Goal: Information Seeking & Learning: Get advice/opinions

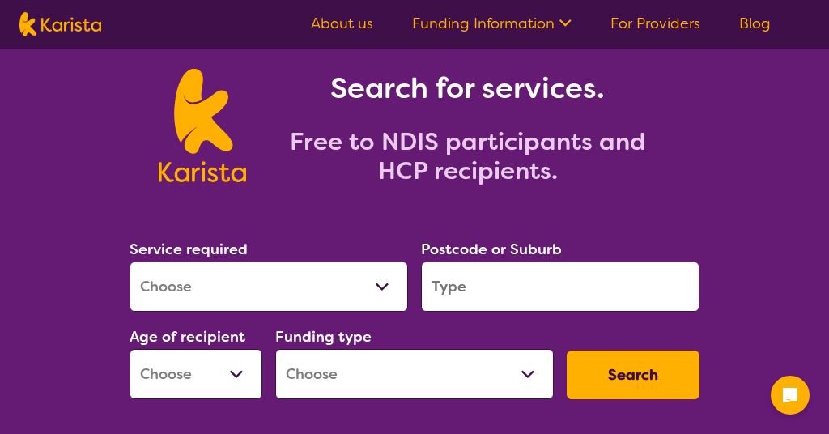
scroll to position [68, 0]
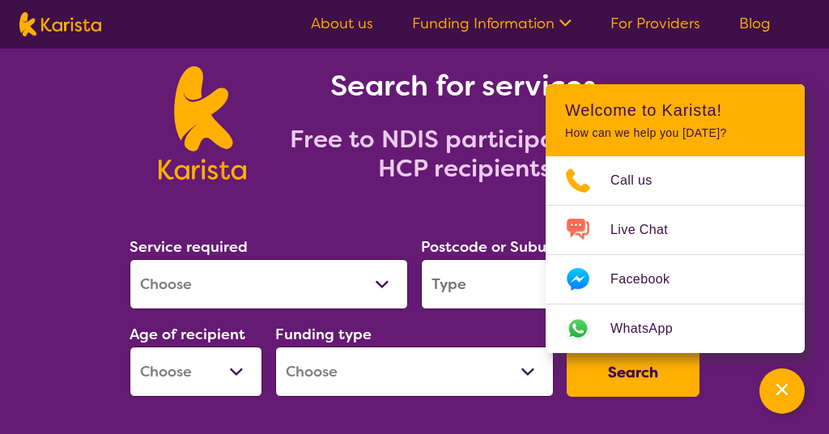
click at [333, 227] on section "Service required Allied Health Assistant Assessment ([MEDICAL_DATA] or [MEDICAL…" at bounding box center [415, 321] width 622 height 264
click at [781, 393] on icon "Channel Menu" at bounding box center [782, 389] width 16 height 16
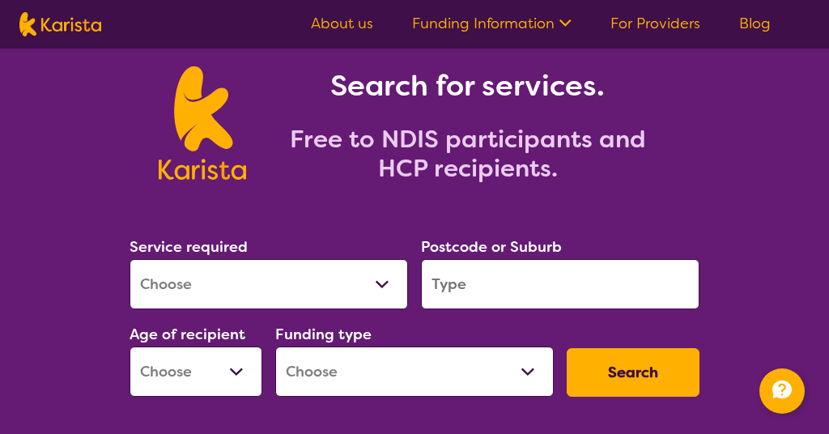
select select "[MEDICAL_DATA]"
click at [446, 286] on input "search" at bounding box center [560, 284] width 279 height 50
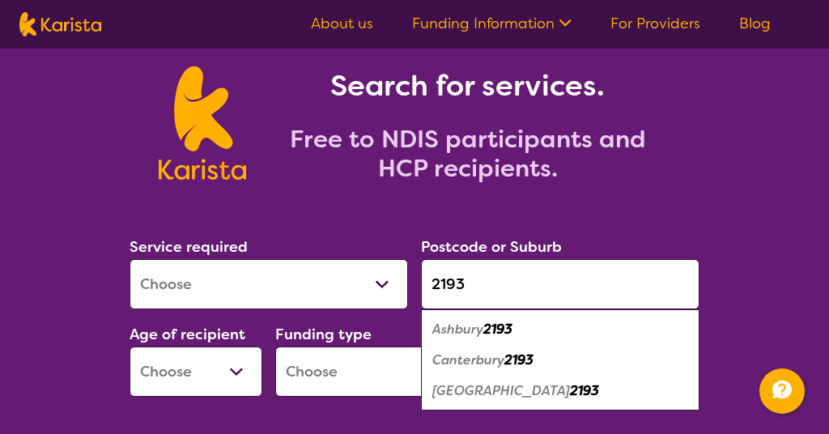
type input "2193"
click at [513, 331] on em "2193" at bounding box center [497, 329] width 29 height 17
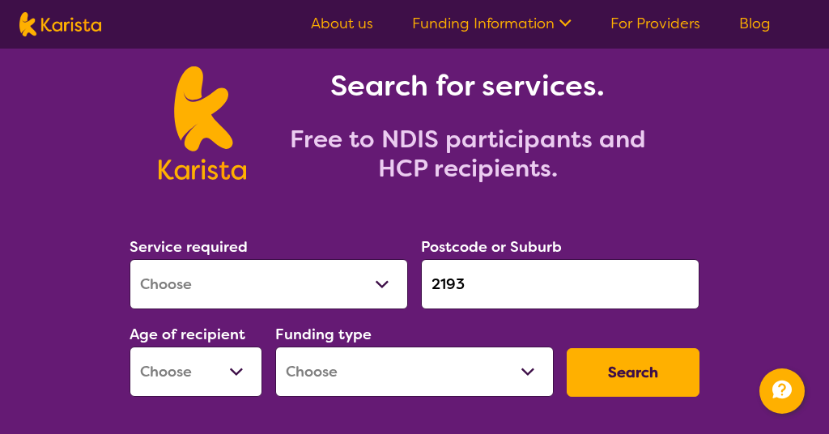
select select "AS"
select select "NDIS"
click at [624, 372] on button "Search" at bounding box center [633, 372] width 133 height 49
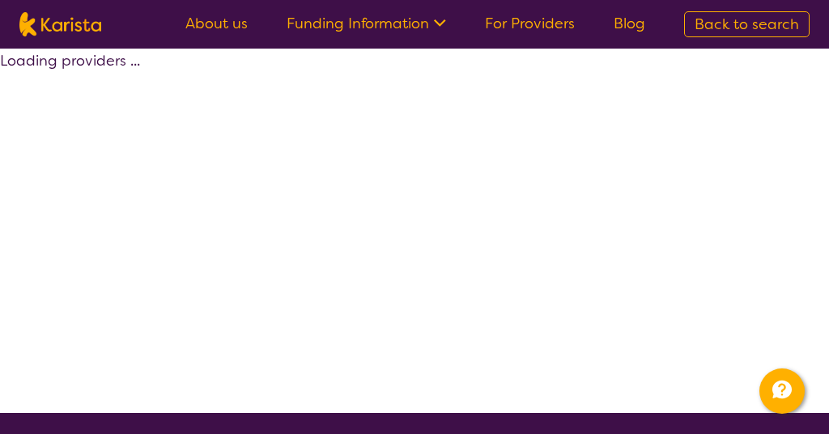
select select "by_score"
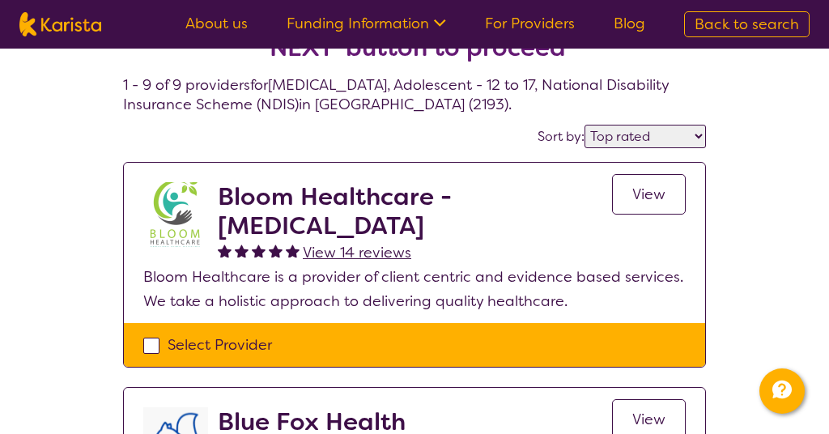
scroll to position [71, 0]
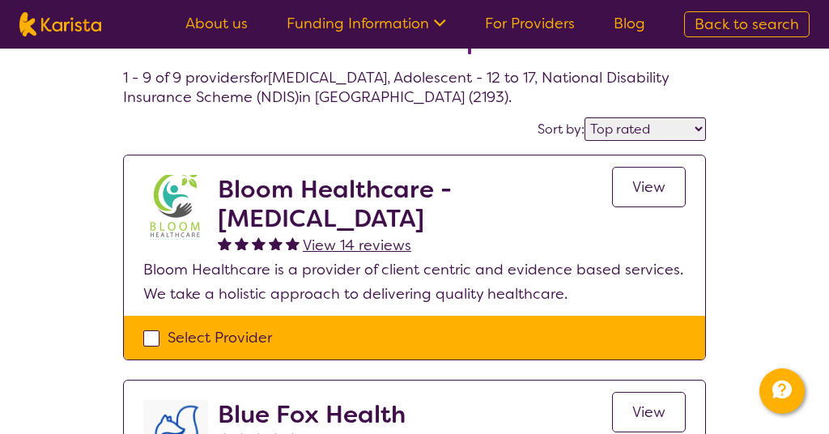
click at [372, 245] on span "View 14 reviews" at bounding box center [357, 245] width 109 height 19
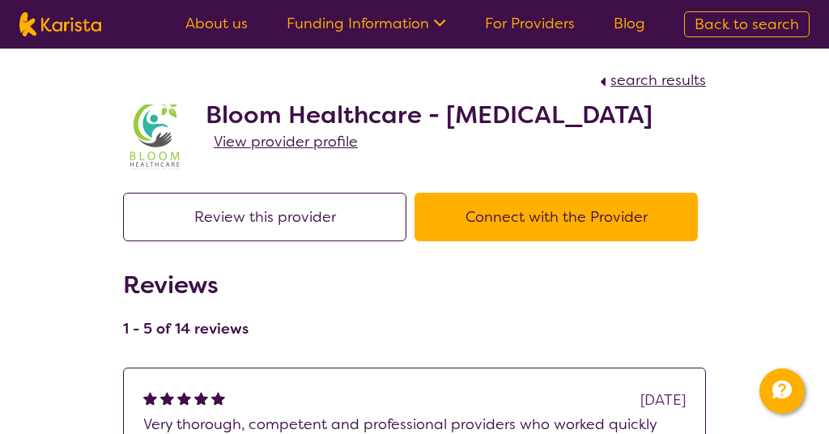
select select "by_score"
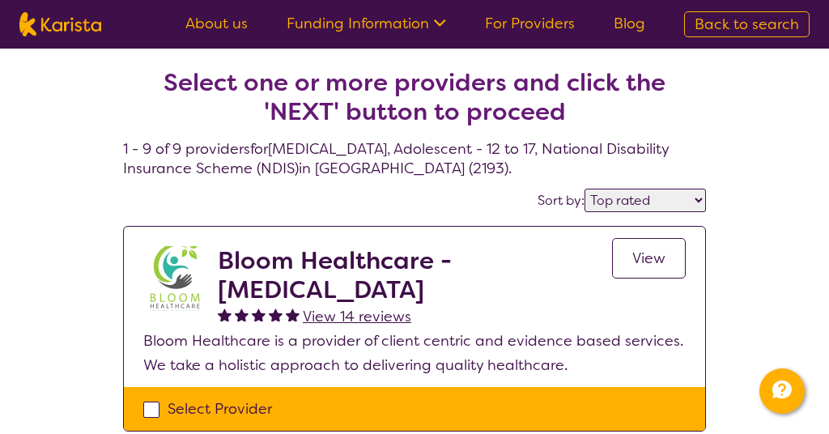
scroll to position [71, 0]
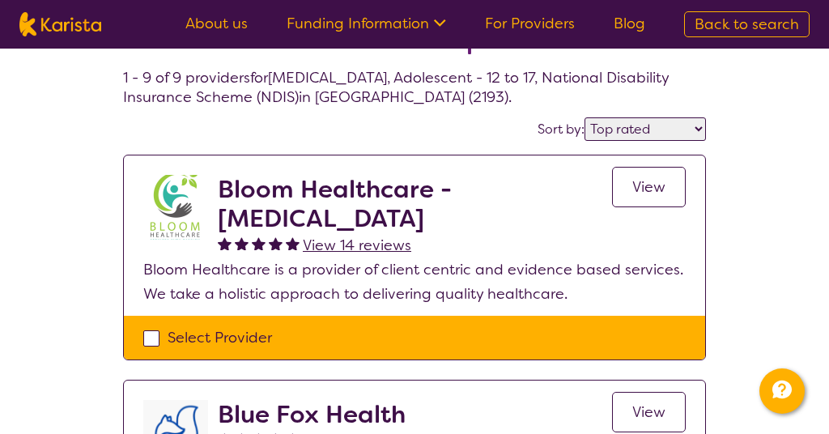
click at [654, 187] on span "View" at bounding box center [648, 186] width 33 height 19
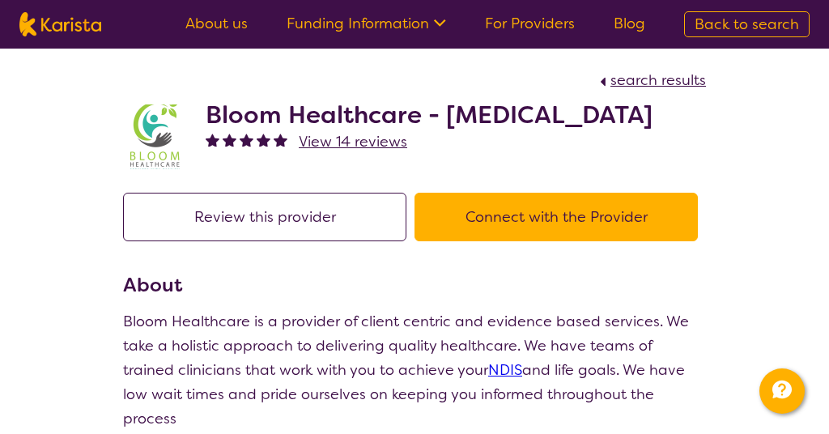
click at [527, 241] on button "Connect with the Provider" at bounding box center [556, 217] width 283 height 49
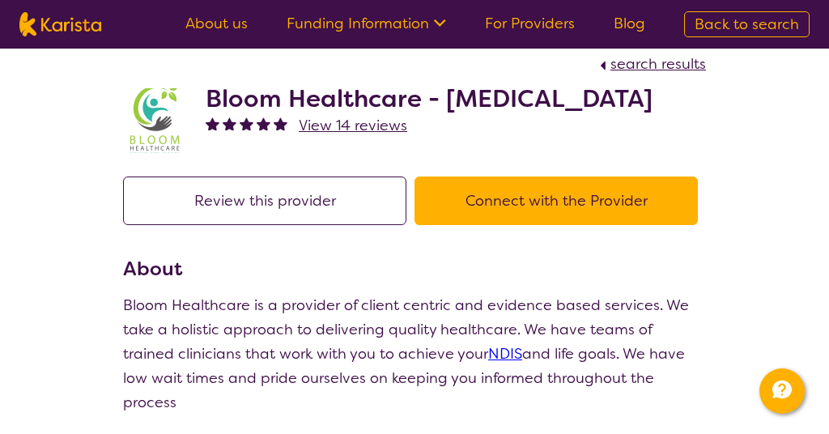
scroll to position [18, 0]
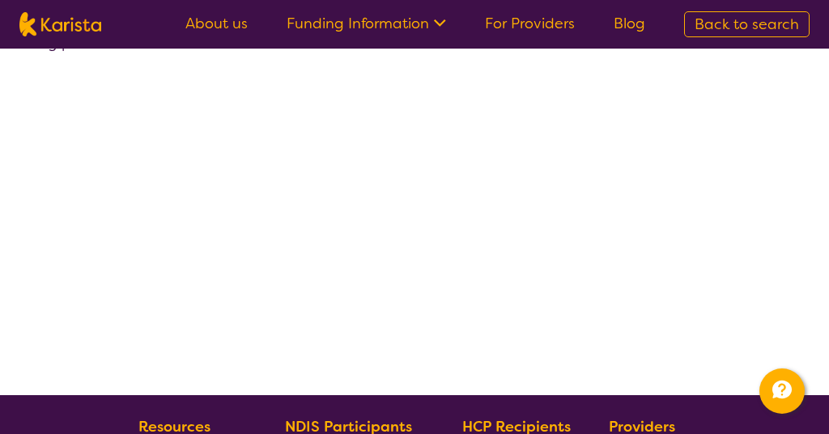
select select "by_score"
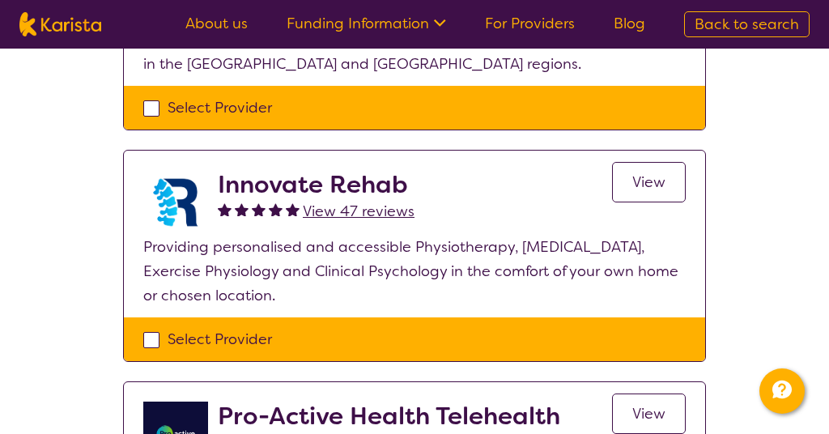
scroll to position [981, 0]
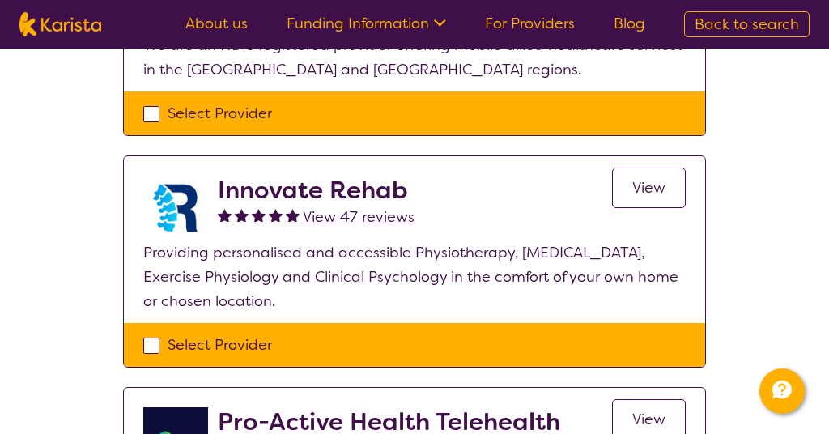
select select "[MEDICAL_DATA]"
select select "AS"
select select "NDIS"
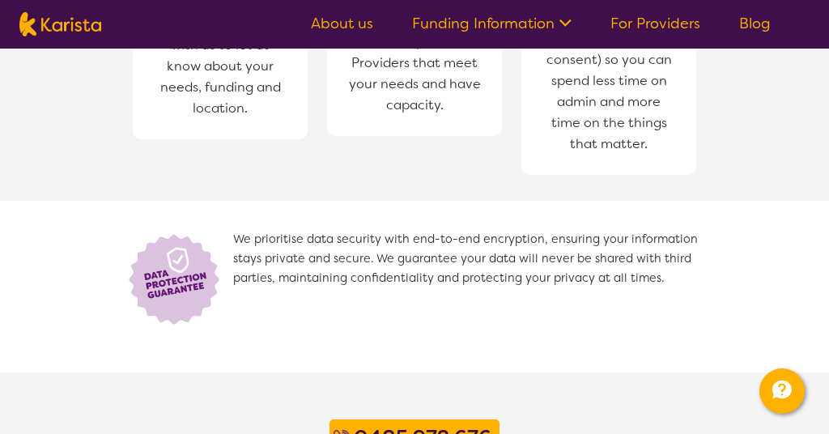
scroll to position [68, 0]
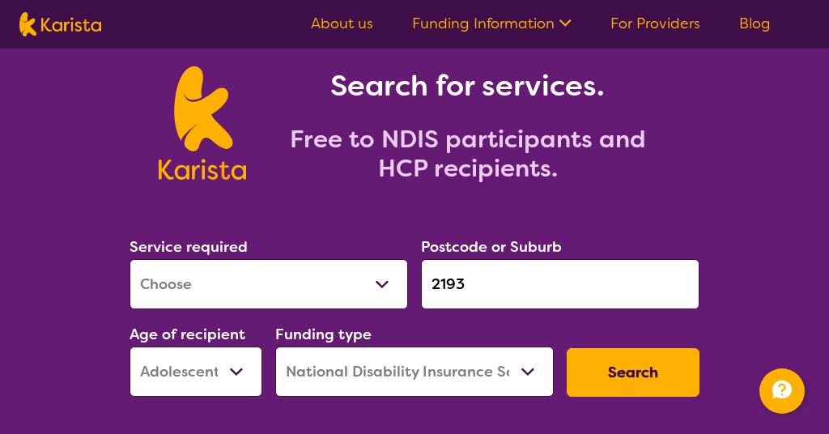
drag, startPoint x: 516, startPoint y: 280, endPoint x: 421, endPoint y: 291, distance: 95.3
click at [421, 291] on input "2193" at bounding box center [560, 284] width 279 height 50
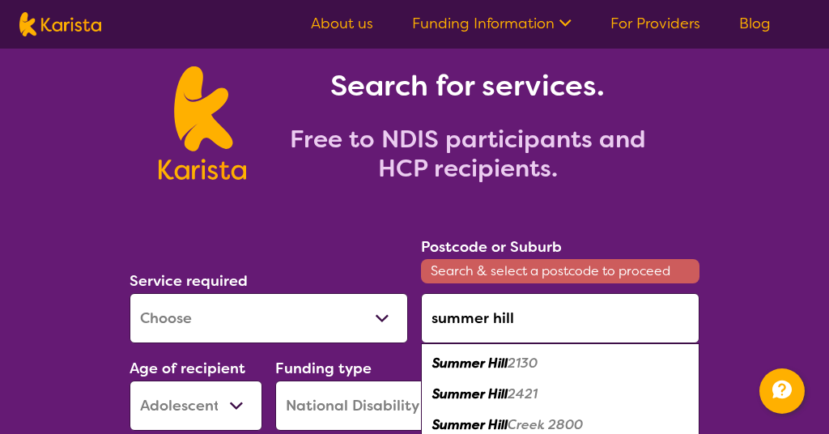
click at [486, 365] on em "Summer Hill" at bounding box center [469, 363] width 75 height 17
type input "2130"
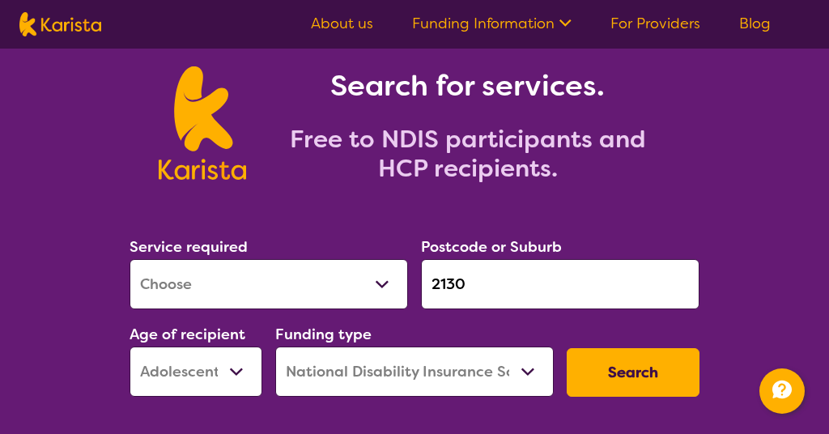
click at [625, 364] on button "Search" at bounding box center [633, 372] width 133 height 49
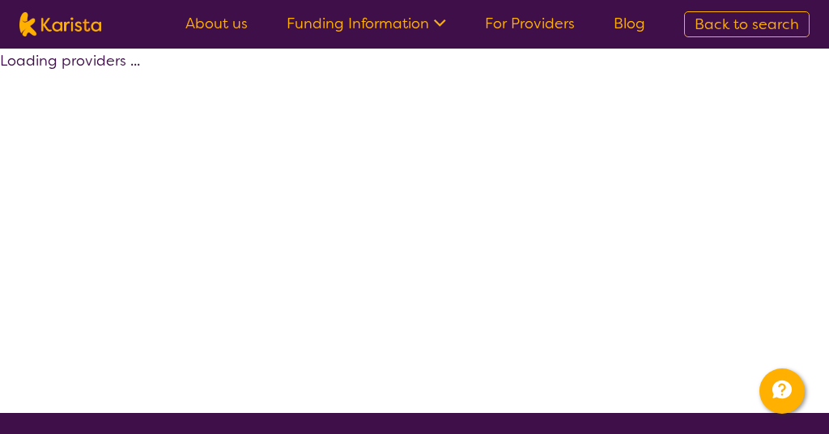
select select "by_score"
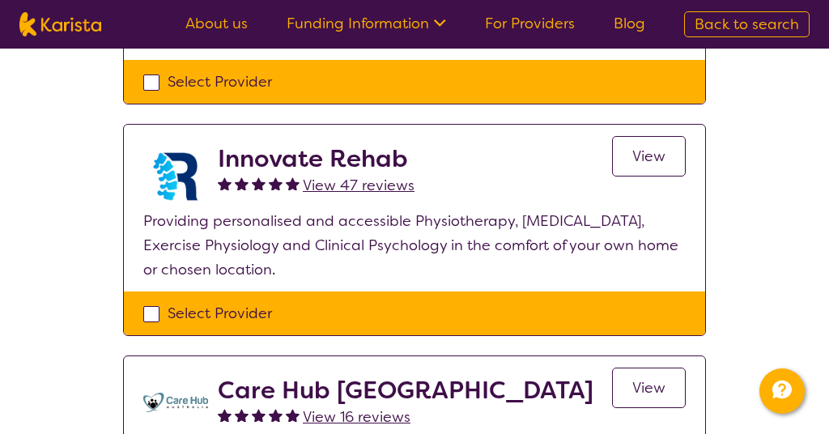
scroll to position [809, 0]
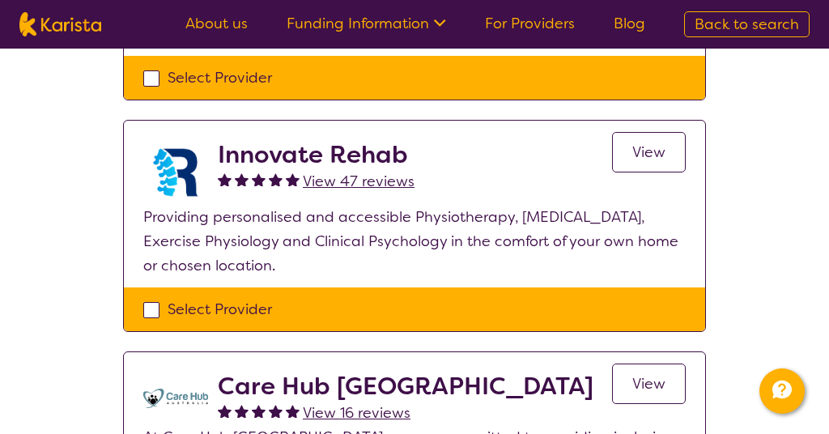
click at [663, 153] on span "View" at bounding box center [648, 152] width 33 height 19
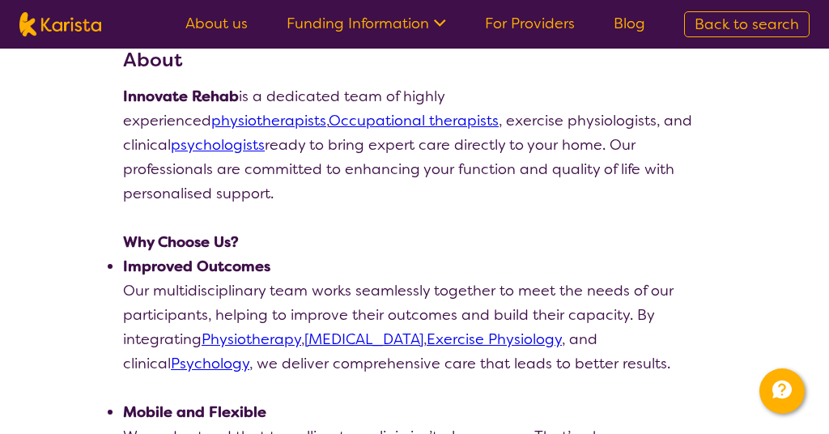
scroll to position [228, 0]
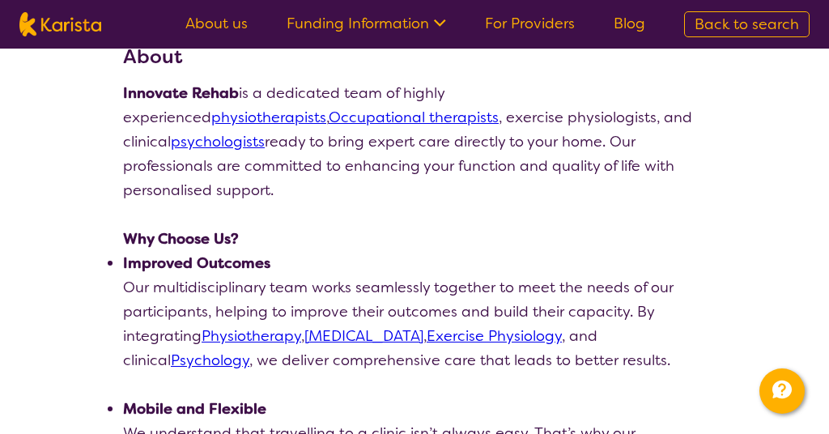
click at [329, 118] on link "Occupational therapists" at bounding box center [414, 117] width 170 height 19
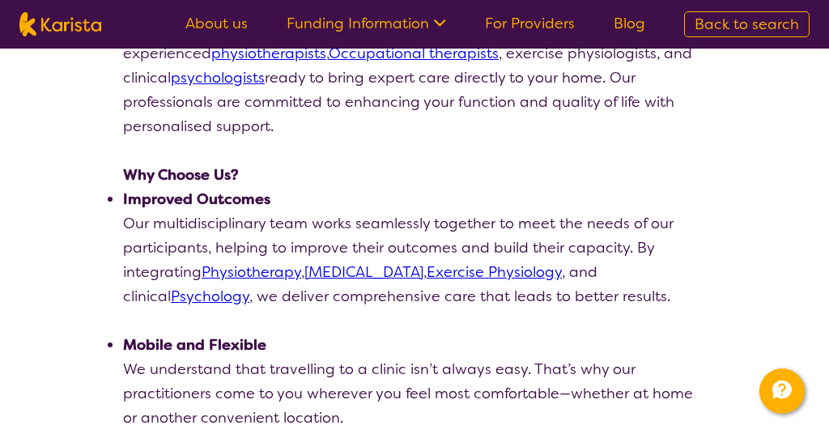
scroll to position [293, 0]
select select "by_score"
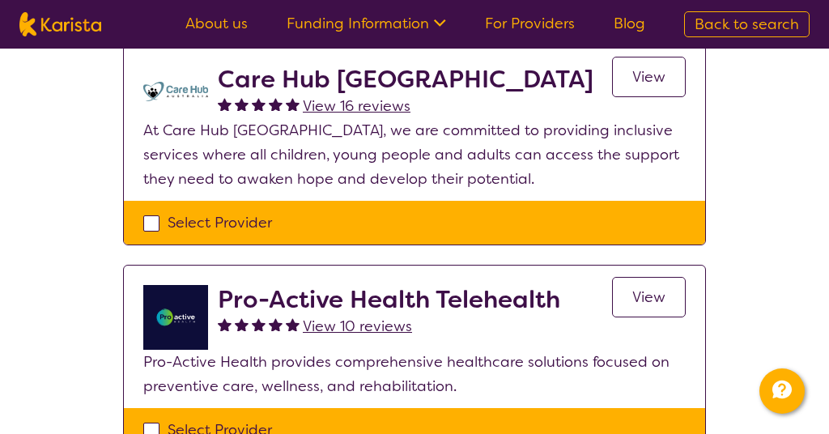
scroll to position [1122, 0]
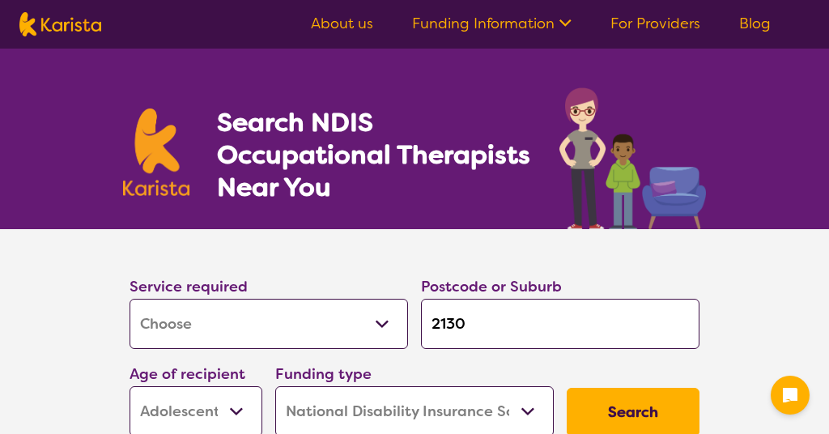
select select "[MEDICAL_DATA]"
select select "AS"
select select "NDIS"
select select "[MEDICAL_DATA]"
select select "AS"
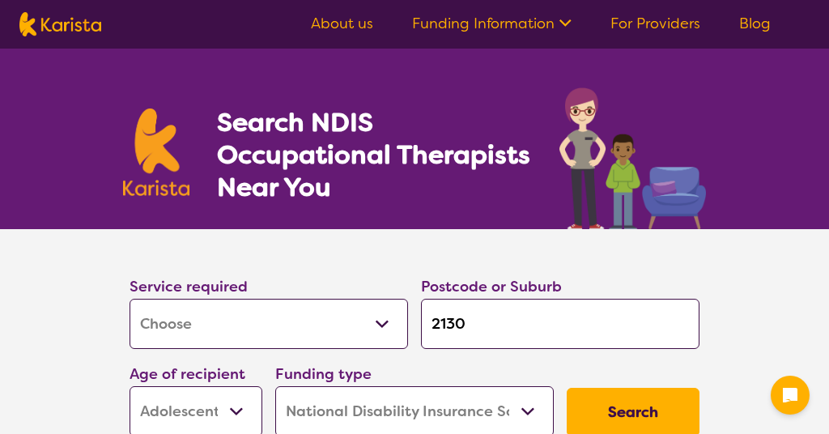
select select "NDIS"
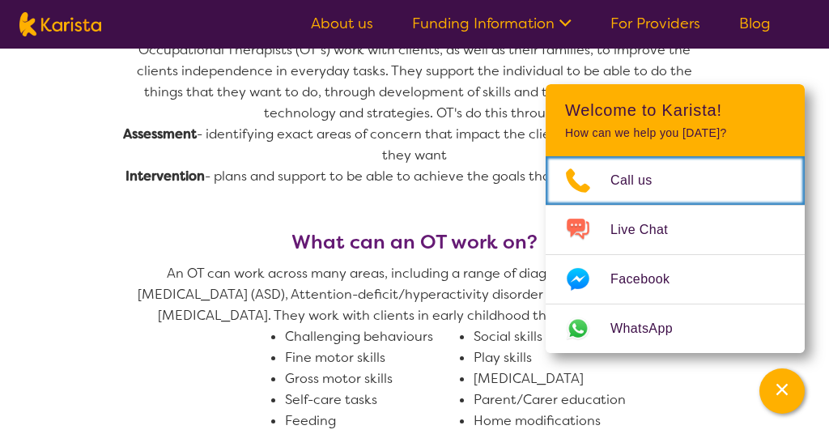
scroll to position [752, 0]
